Goal: Task Accomplishment & Management: Complete application form

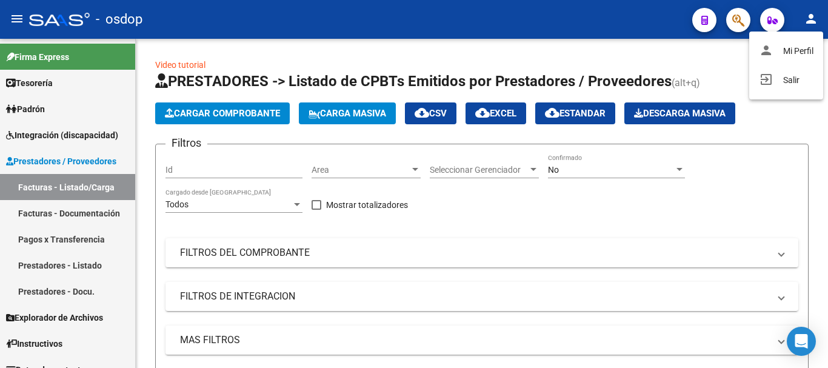
scroll to position [240, 0]
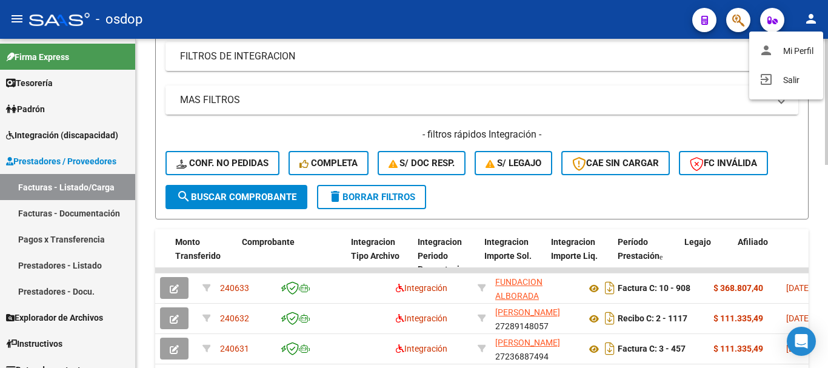
click at [652, 53] on div at bounding box center [414, 184] width 828 height 368
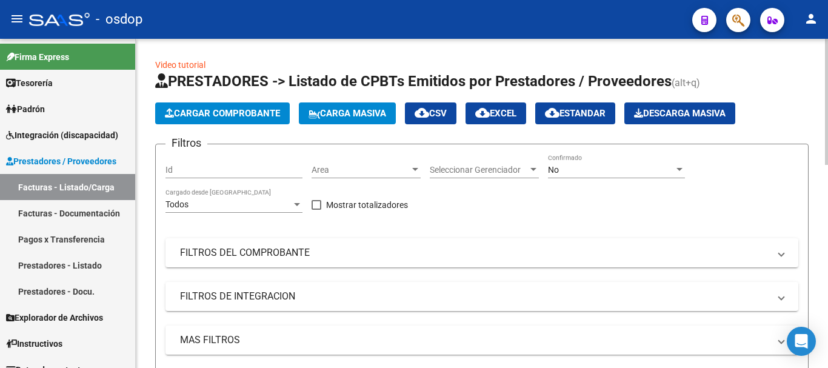
click at [238, 115] on span "Cargar Comprobante" at bounding box center [222, 113] width 115 height 11
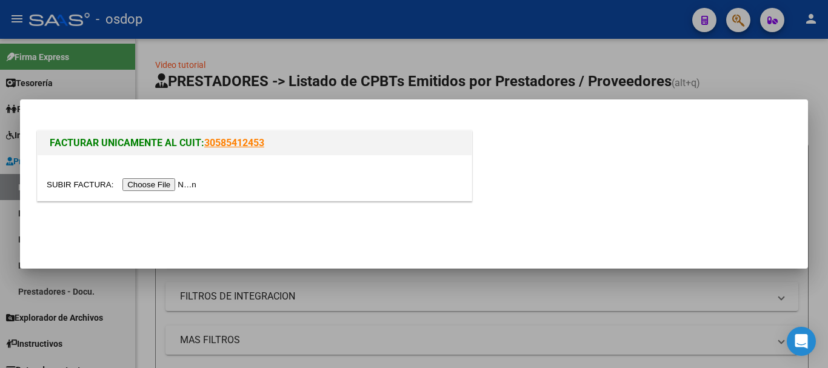
click at [164, 185] on input "file" at bounding box center [123, 184] width 153 height 13
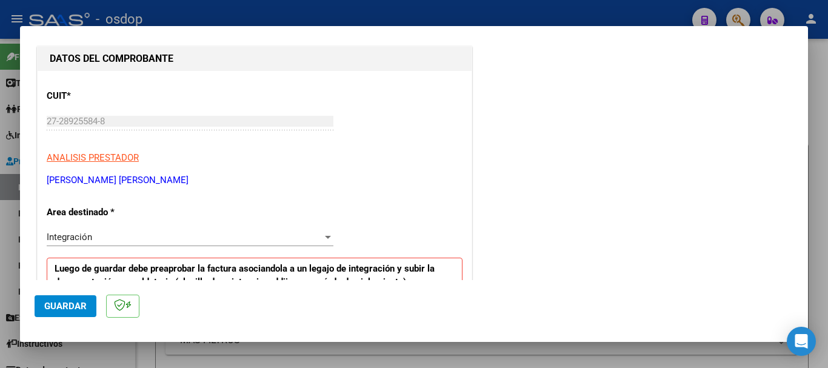
scroll to position [243, 0]
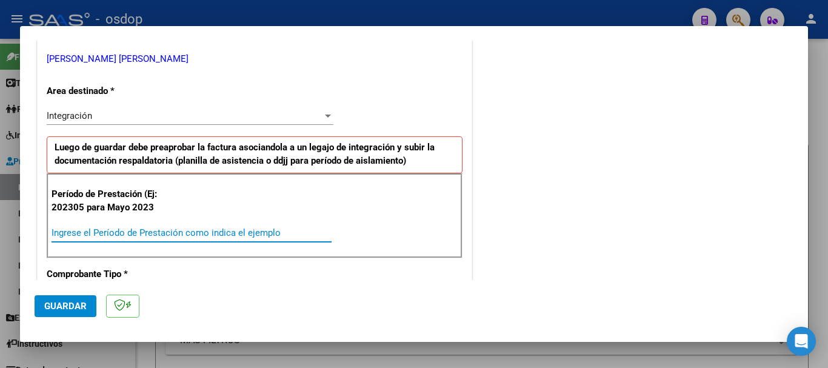
click at [99, 230] on input "Ingrese el Período de Prestación como indica el ejemplo" at bounding box center [192, 232] width 280 height 11
type input "202507"
click at [63, 304] on span "Guardar" at bounding box center [65, 306] width 42 height 11
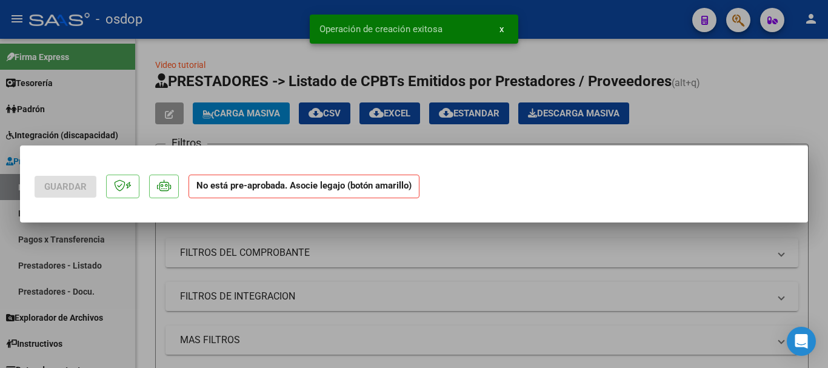
scroll to position [0, 0]
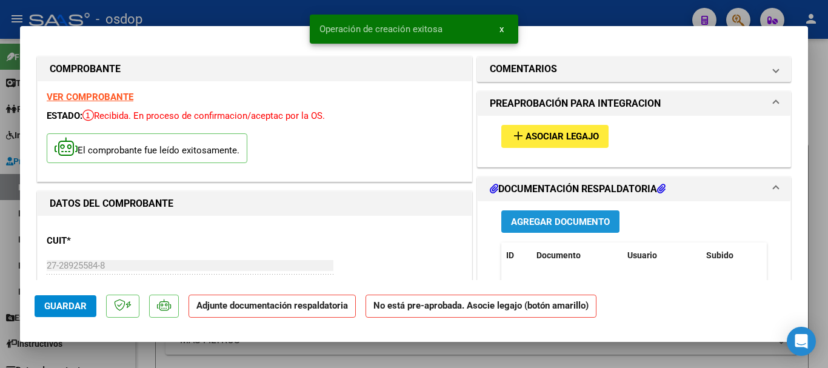
click at [555, 220] on span "Agregar Documento" at bounding box center [560, 221] width 99 height 11
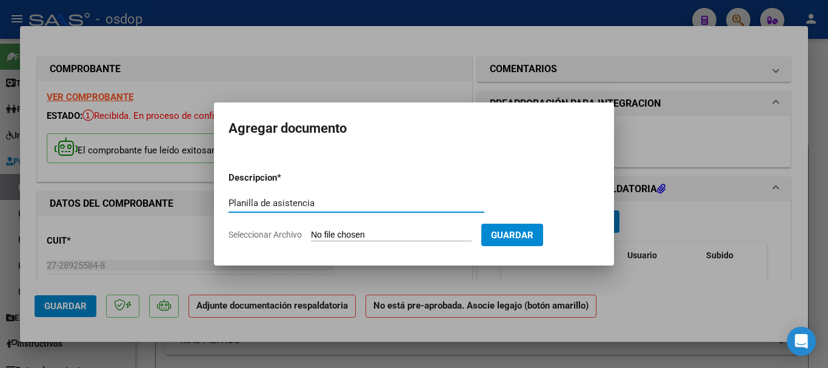
type input "Planilla de asistencia"
click at [375, 237] on input "Seleccionar Archivo" at bounding box center [391, 236] width 161 height 12
type input "C:\fakepath\[PERSON_NAME] 919 - [PERSON_NAME] - [DATE] - ASIS.pdf"
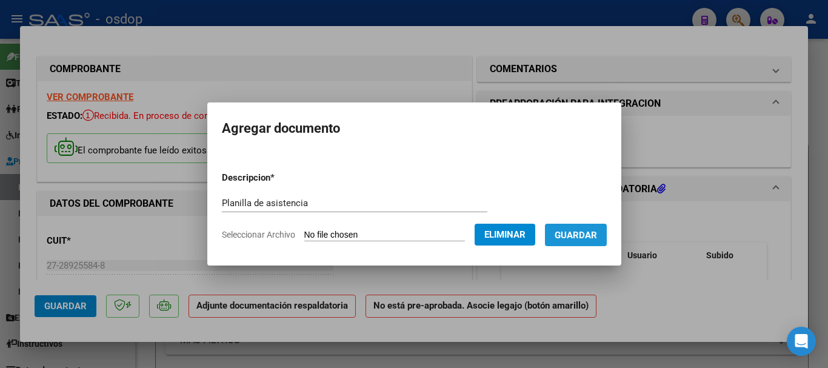
click at [592, 238] on span "Guardar" at bounding box center [576, 235] width 42 height 11
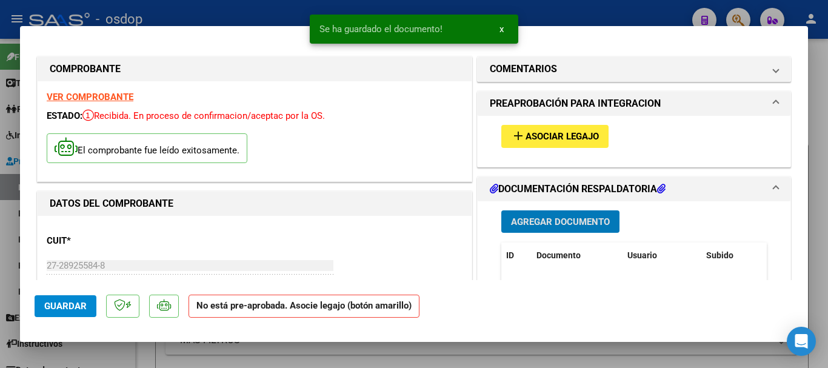
click at [502, 29] on span "x" at bounding box center [502, 29] width 4 height 11
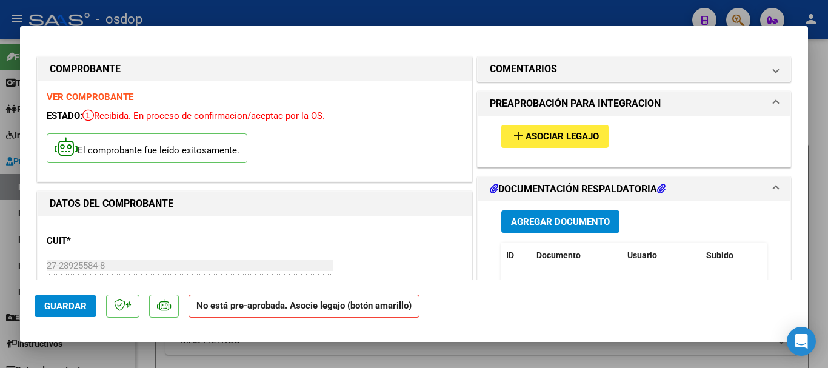
click at [551, 139] on span "Asociar Legajo" at bounding box center [562, 137] width 73 height 11
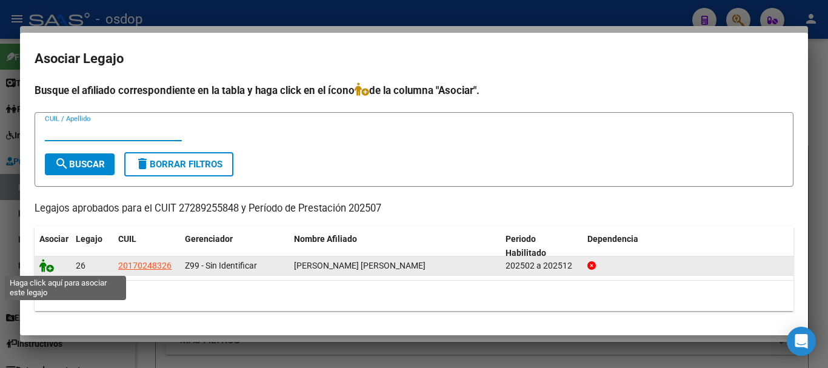
click at [45, 269] on icon at bounding box center [46, 265] width 15 height 13
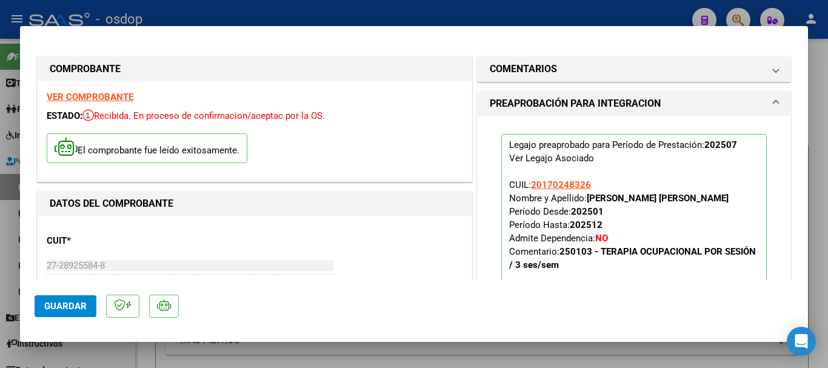
click at [55, 304] on span "Guardar" at bounding box center [65, 306] width 42 height 11
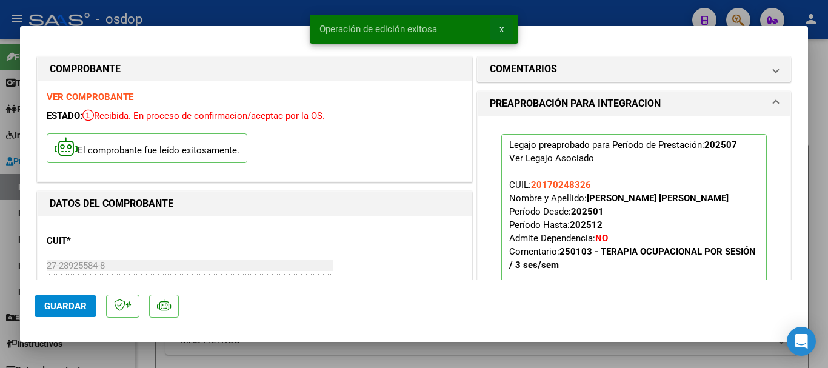
click at [503, 31] on span "x" at bounding box center [502, 29] width 4 height 11
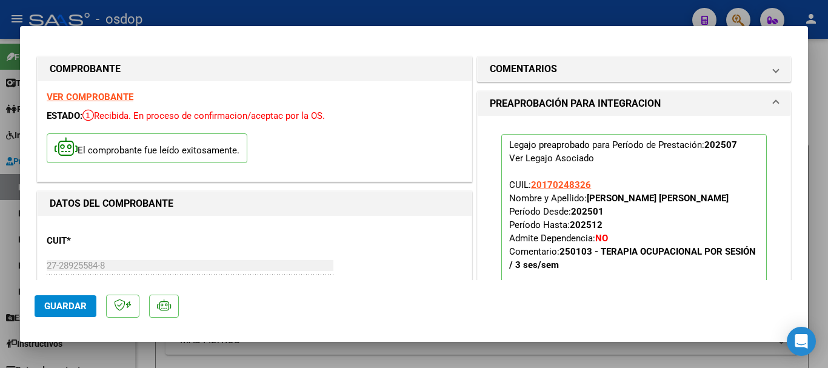
click at [626, 22] on div at bounding box center [414, 184] width 828 height 368
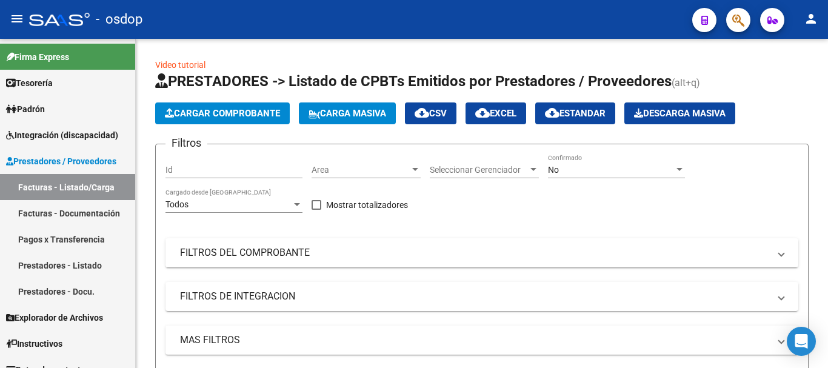
click at [812, 24] on mat-icon "person" at bounding box center [811, 19] width 15 height 15
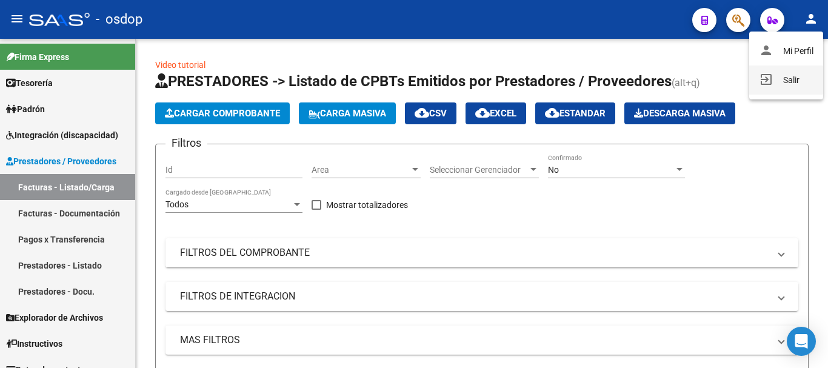
click at [790, 79] on button "exit_to_app Salir" at bounding box center [787, 79] width 74 height 29
